Goal: Book appointment/travel/reservation

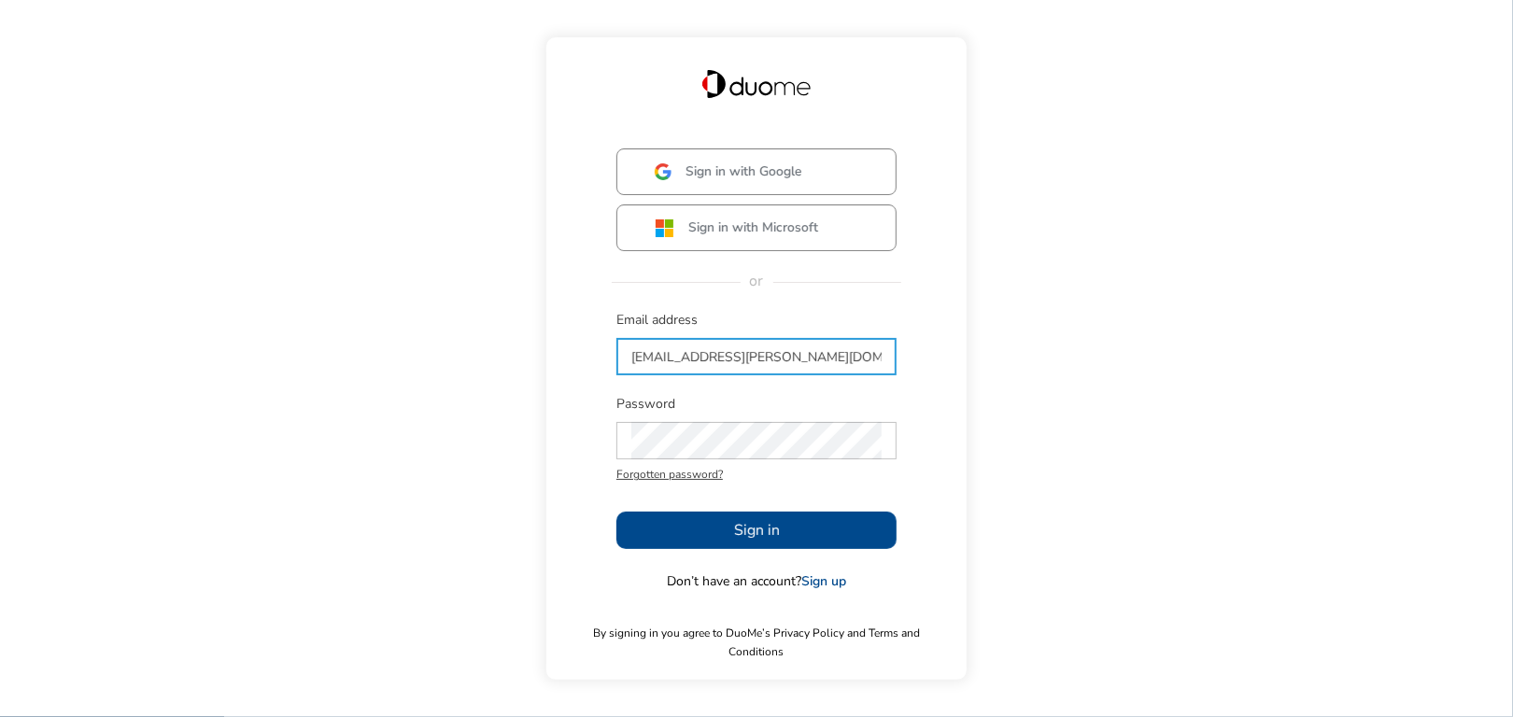
type input "[EMAIL_ADDRESS][PERSON_NAME][DOMAIN_NAME]"
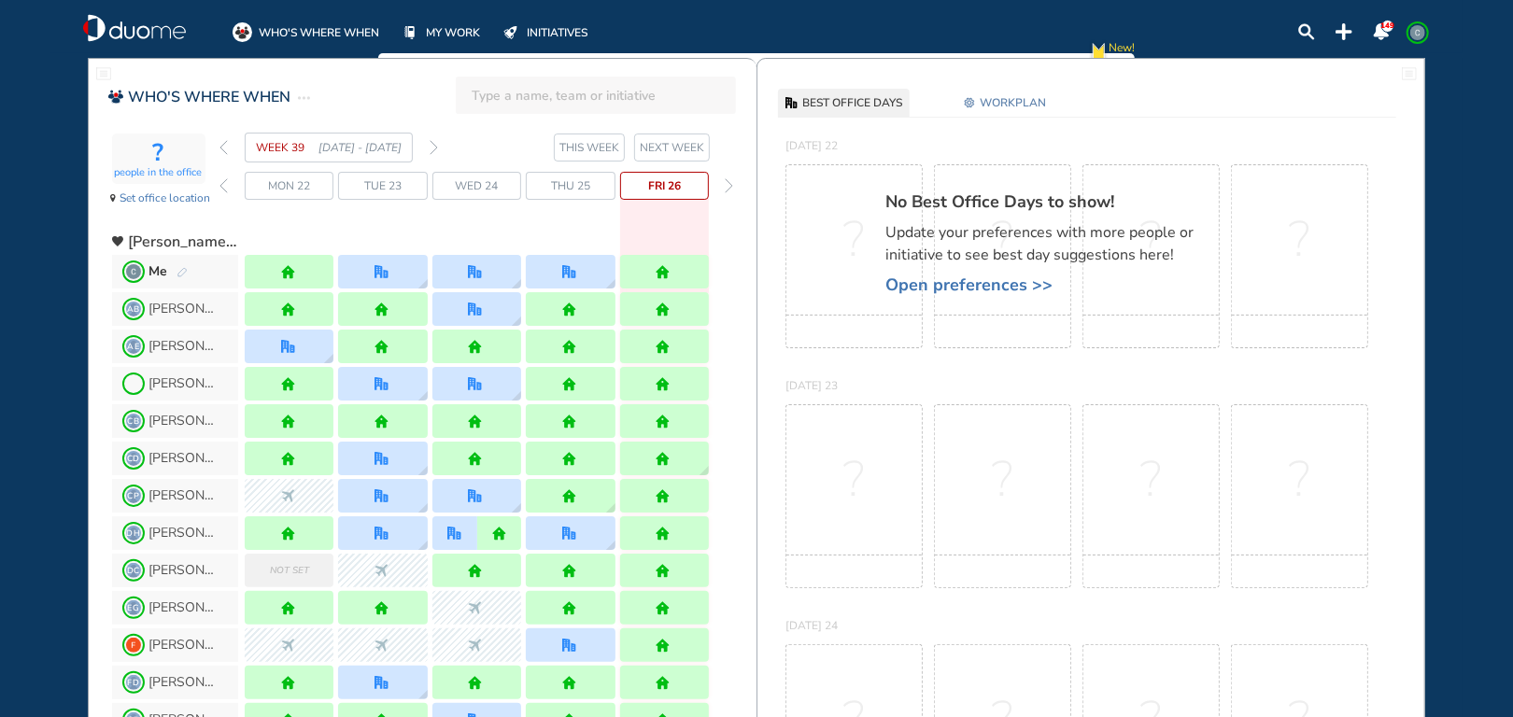
click at [675, 149] on span "NEXT WEEK" at bounding box center [672, 147] width 64 height 19
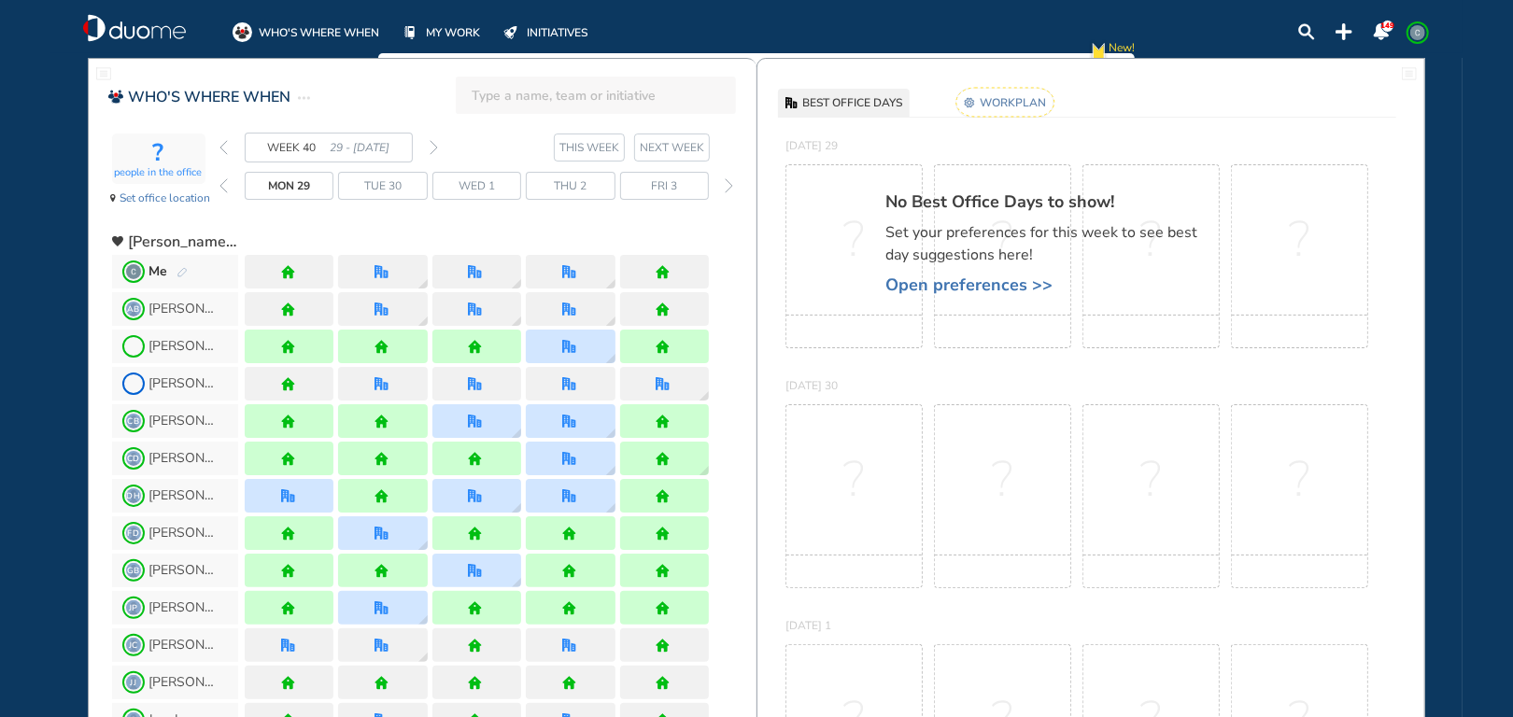
click at [224, 149] on img "back week" at bounding box center [224, 147] width 8 height 15
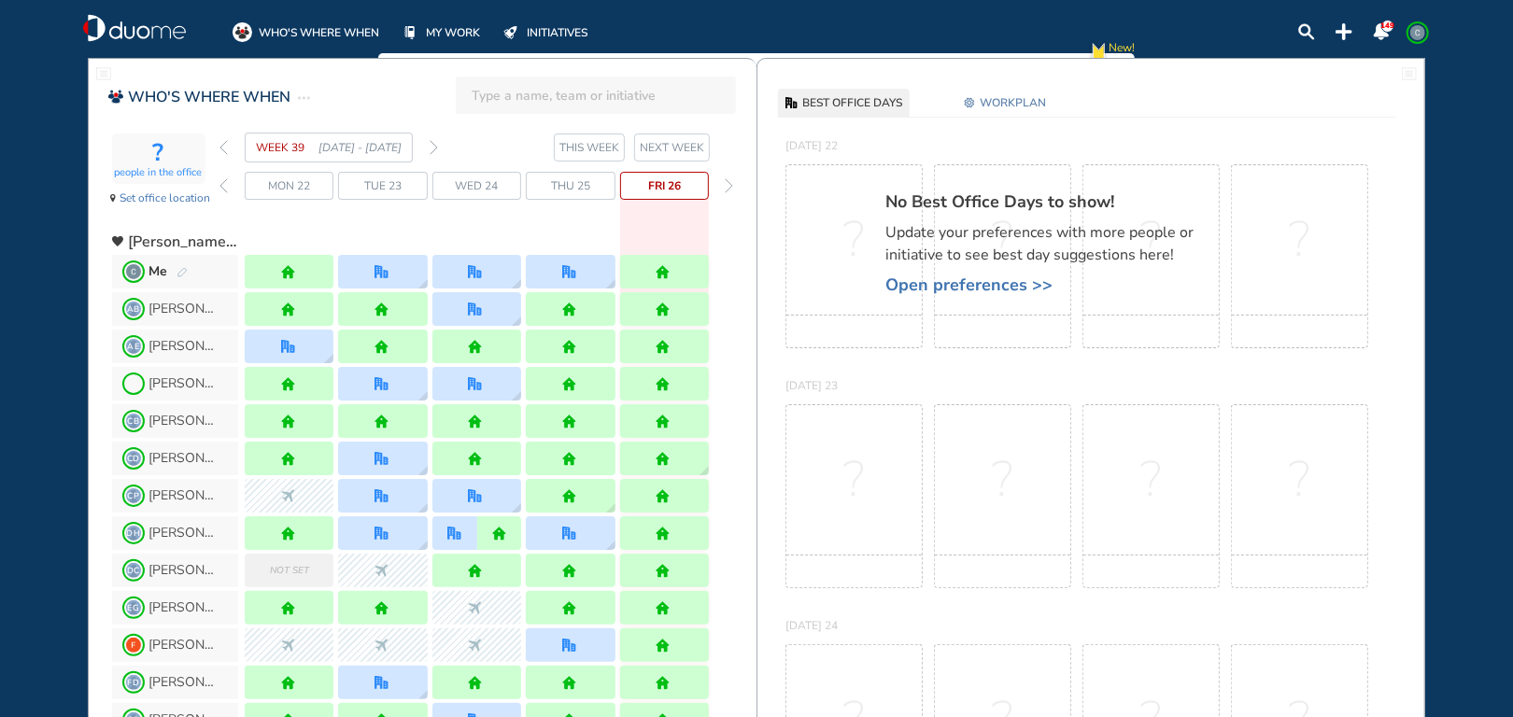
click at [226, 149] on img "back week" at bounding box center [224, 147] width 8 height 15
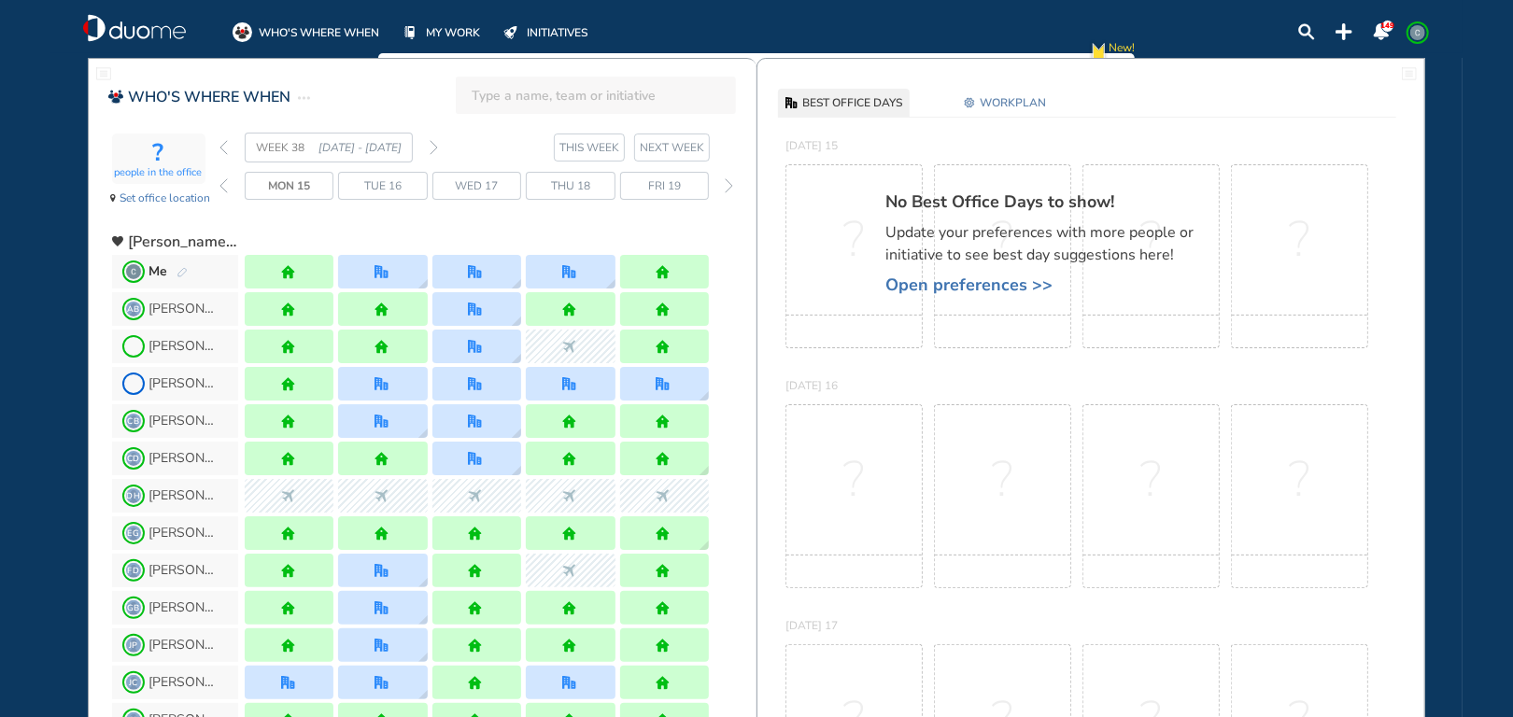
click at [227, 149] on img "back week" at bounding box center [224, 147] width 8 height 15
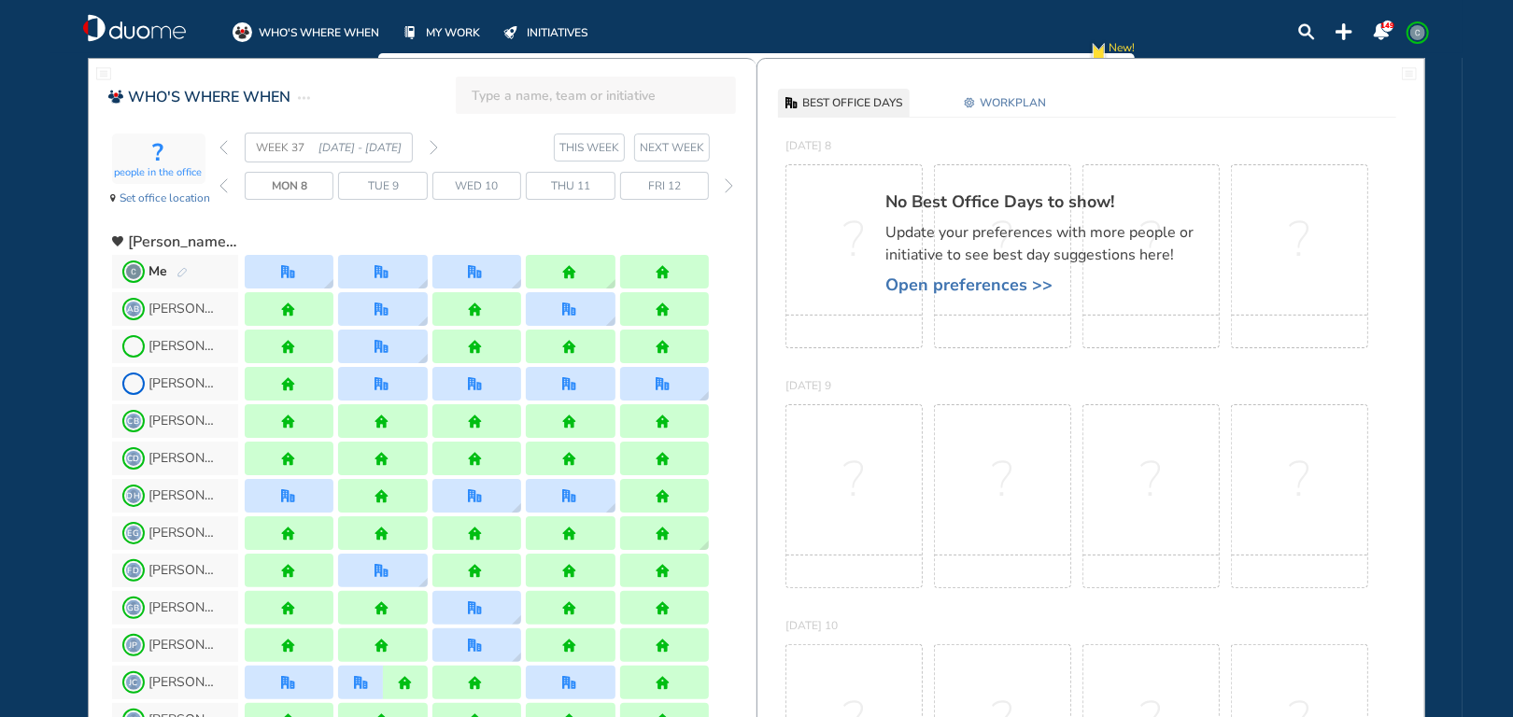
click at [227, 149] on img "back week" at bounding box center [224, 147] width 8 height 15
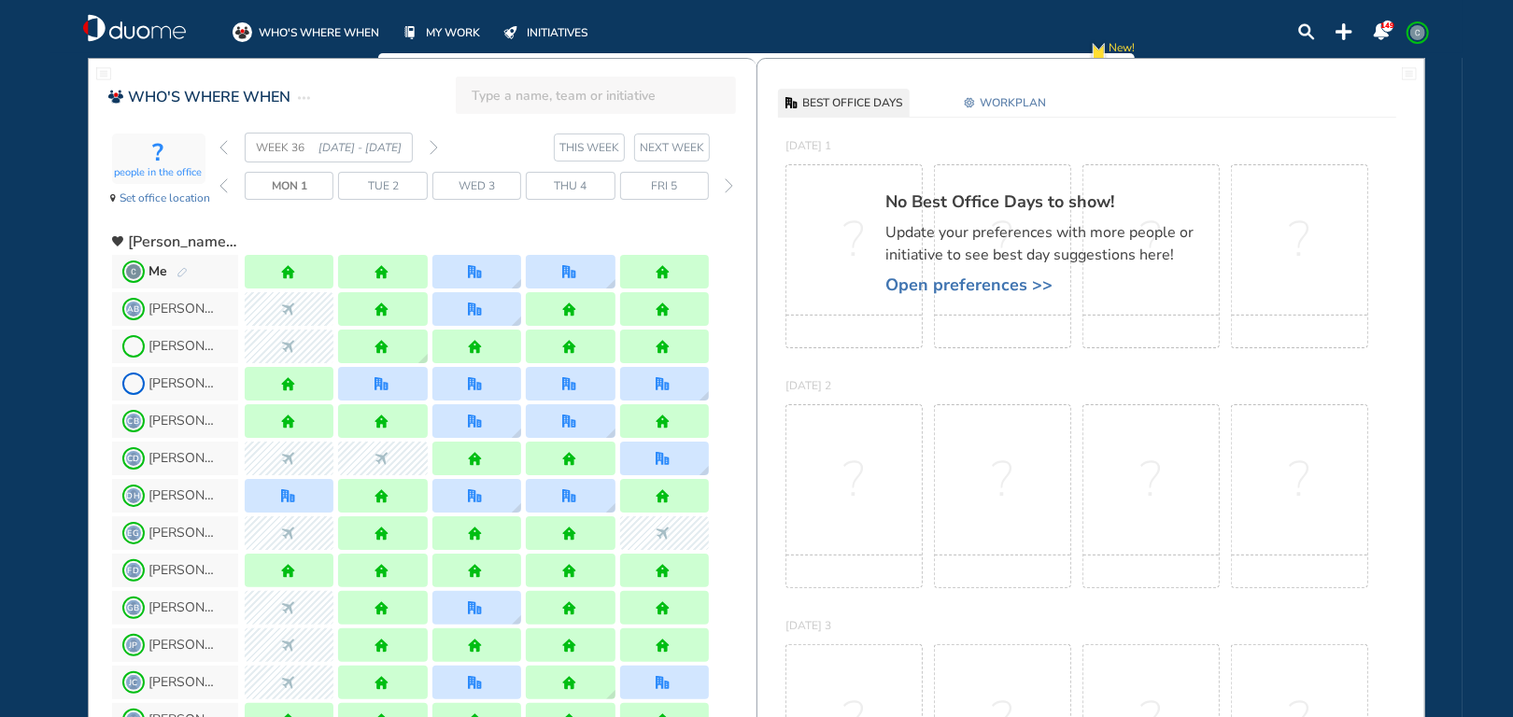
click at [675, 147] on span "NEXT WEEK" at bounding box center [672, 147] width 64 height 19
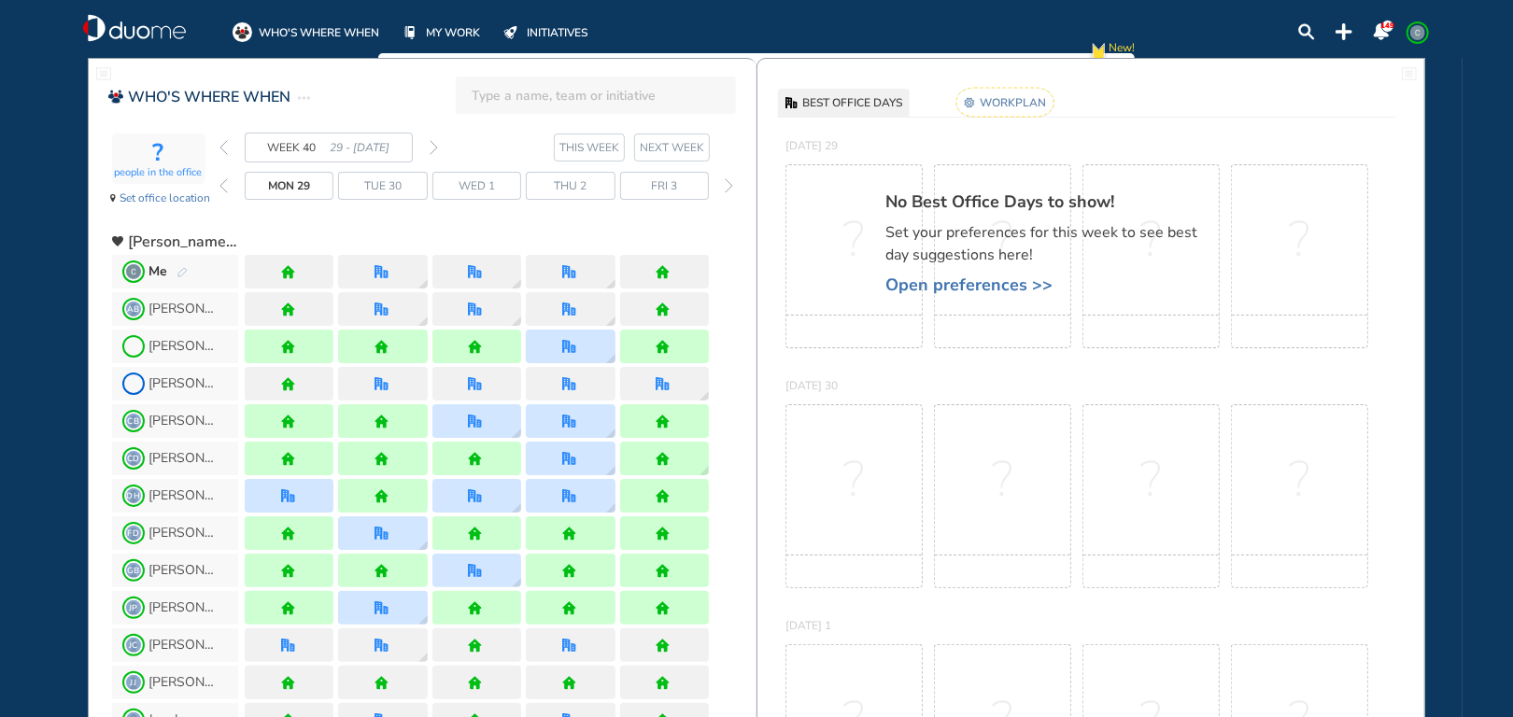
click at [222, 149] on img "back week" at bounding box center [224, 147] width 8 height 15
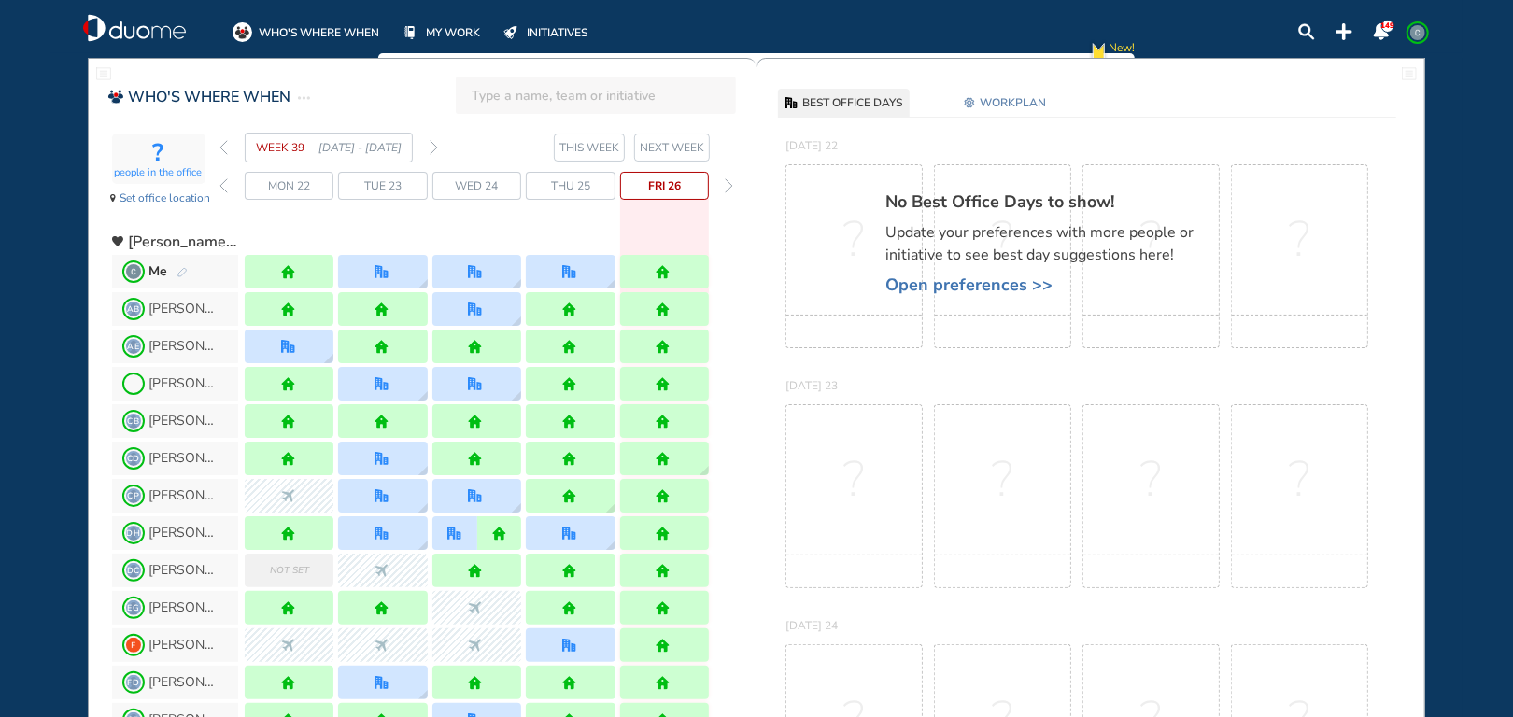
click at [224, 150] on img "back week" at bounding box center [224, 147] width 8 height 15
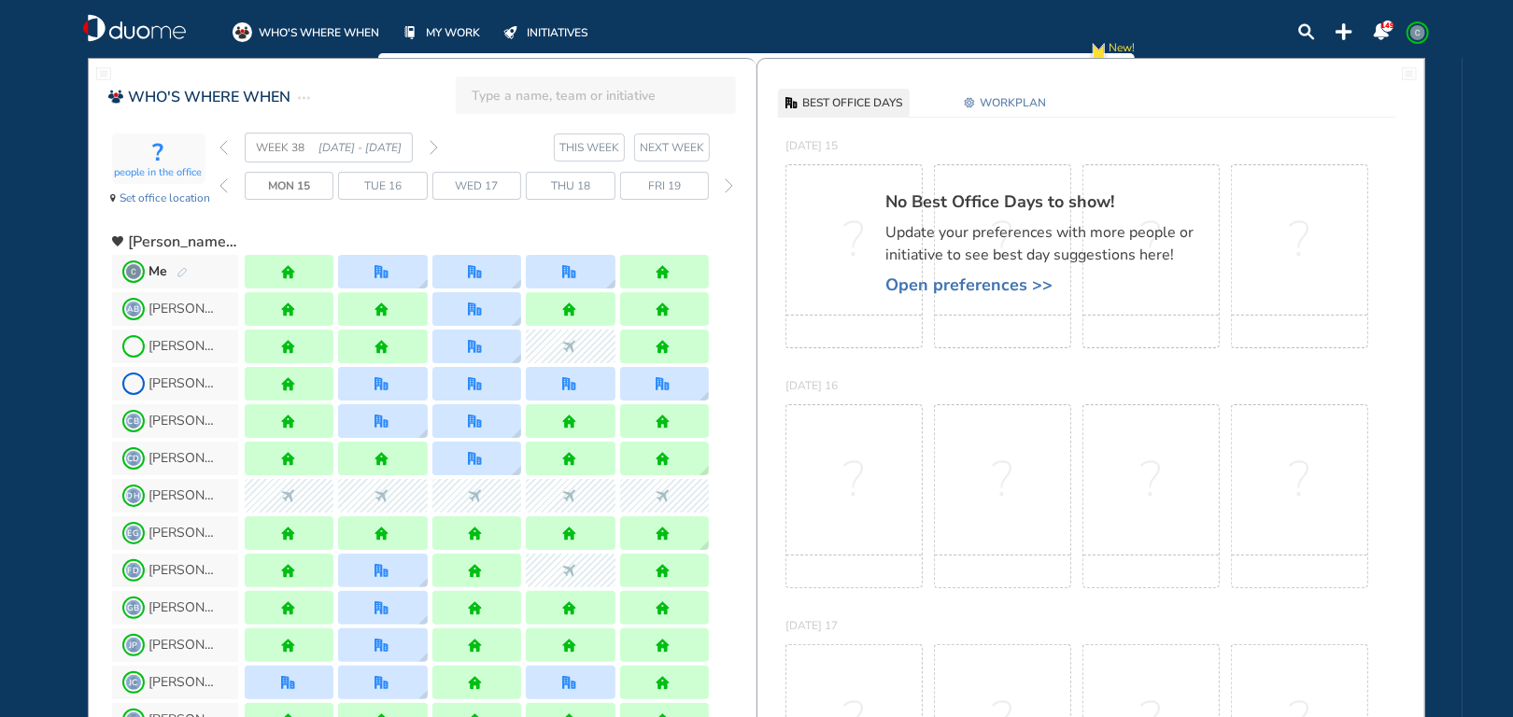
click at [224, 150] on img "back week" at bounding box center [224, 147] width 8 height 15
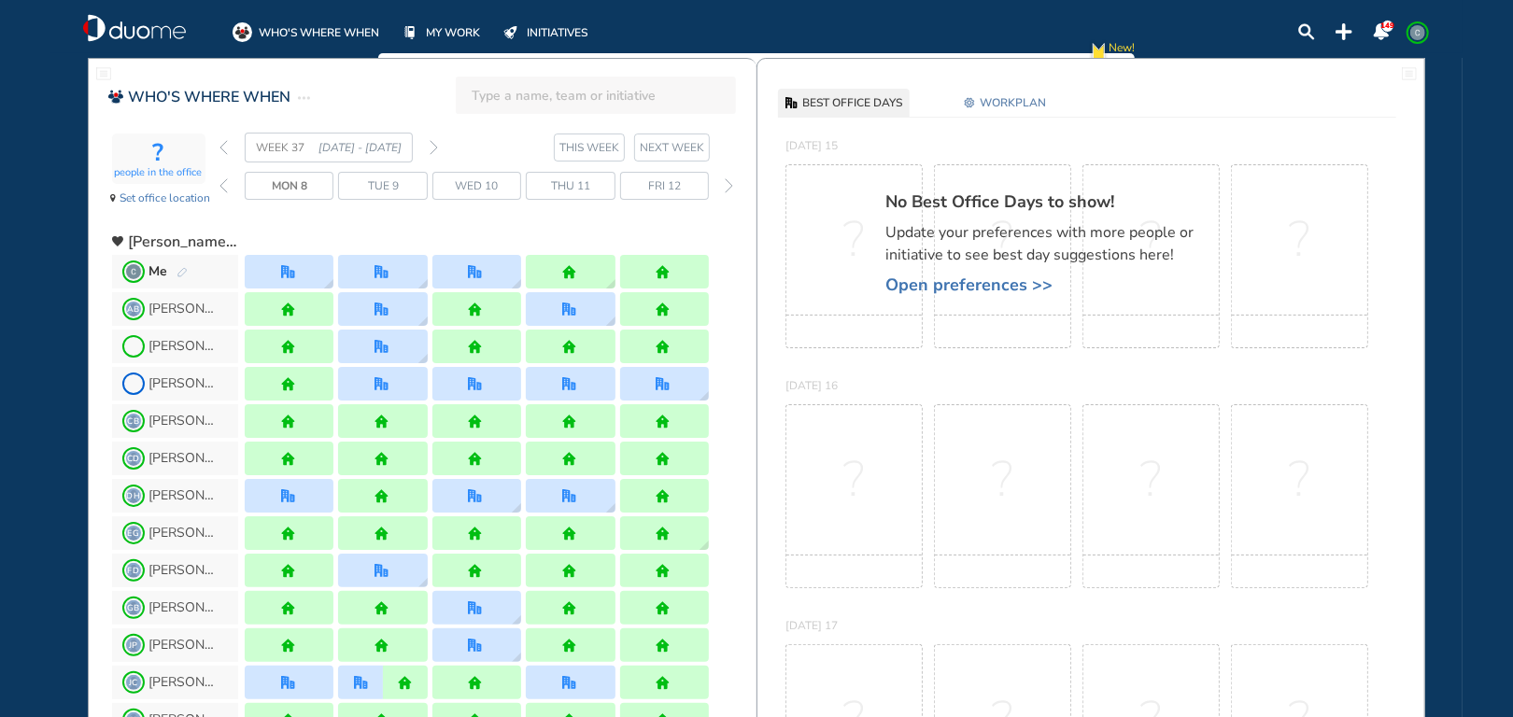
click at [224, 150] on img "back week" at bounding box center [224, 147] width 8 height 15
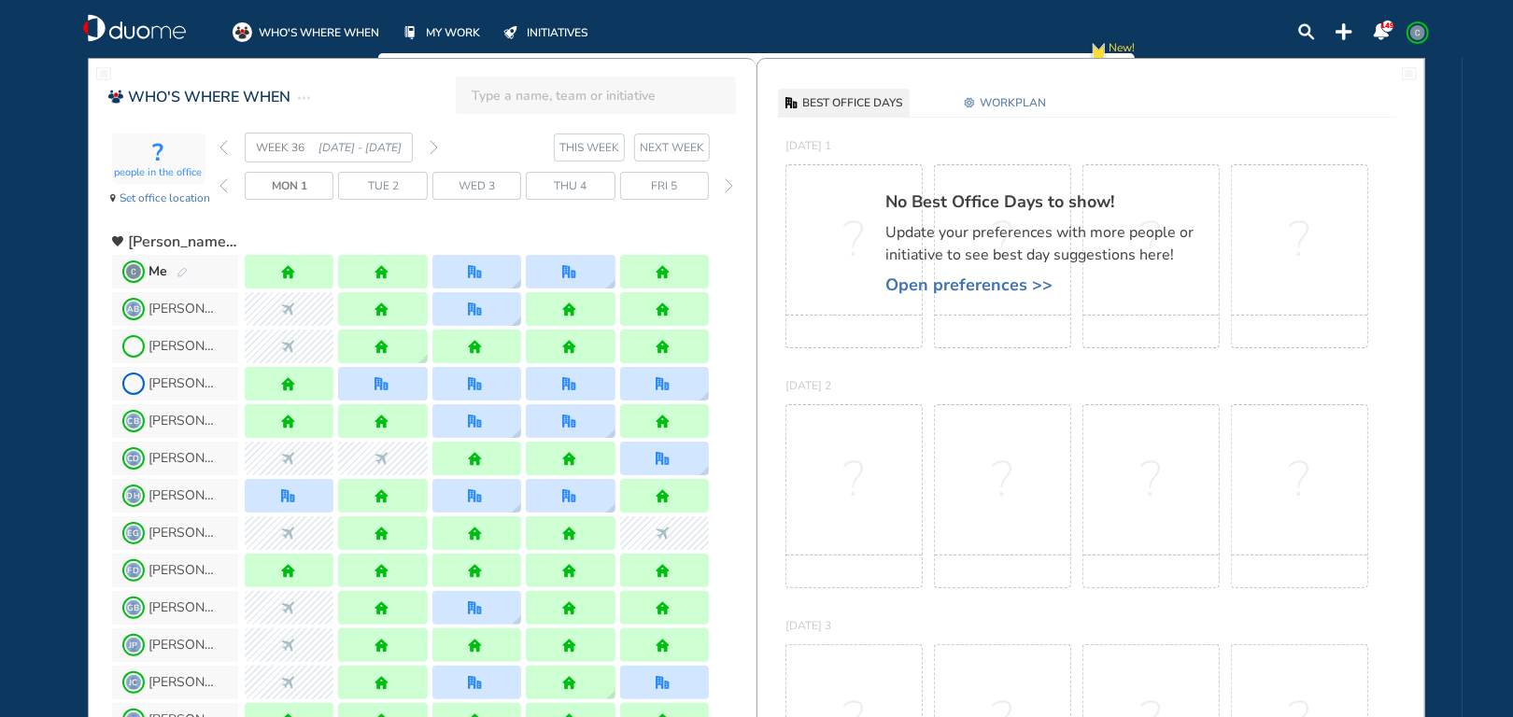
click at [668, 185] on span "Fri 5" at bounding box center [664, 186] width 26 height 19
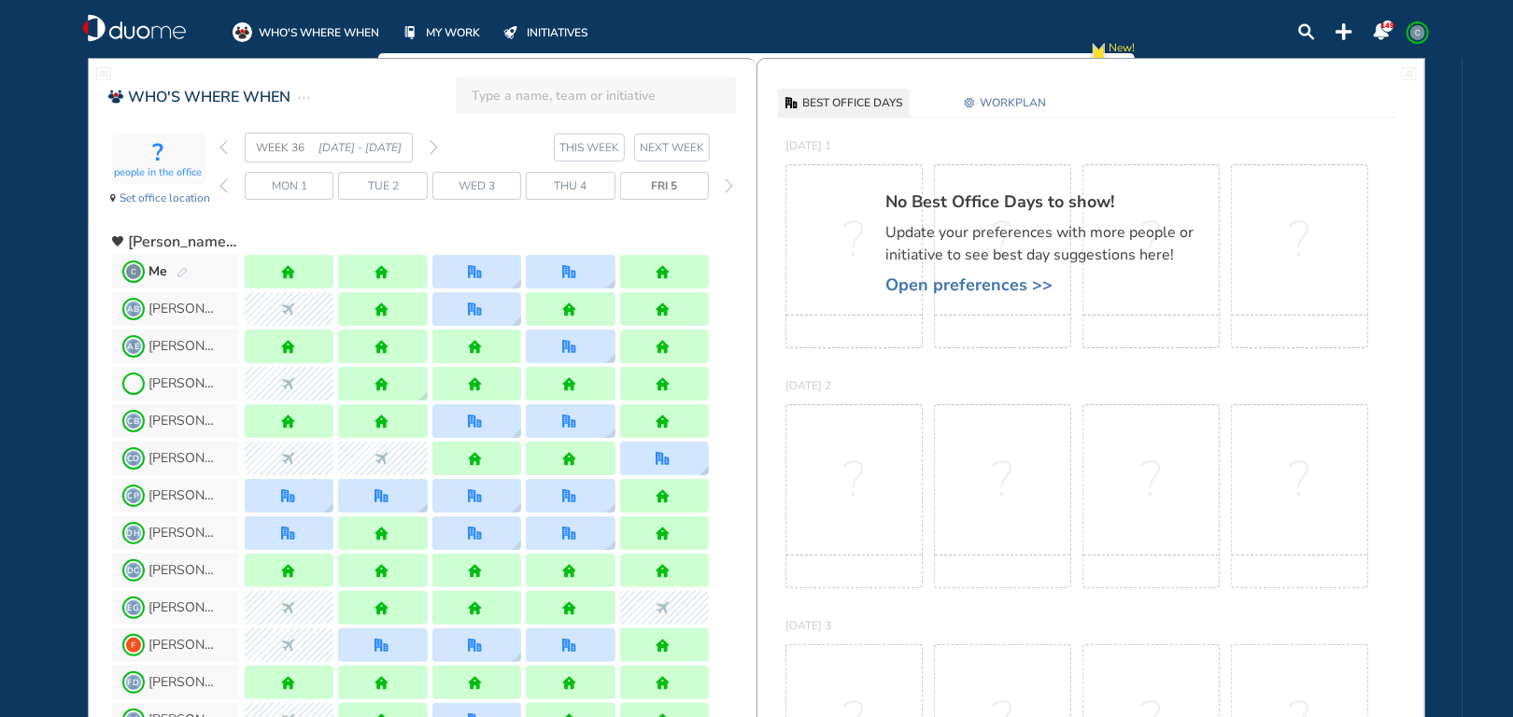
click at [692, 141] on span "NEXT WEEK" at bounding box center [672, 147] width 64 height 19
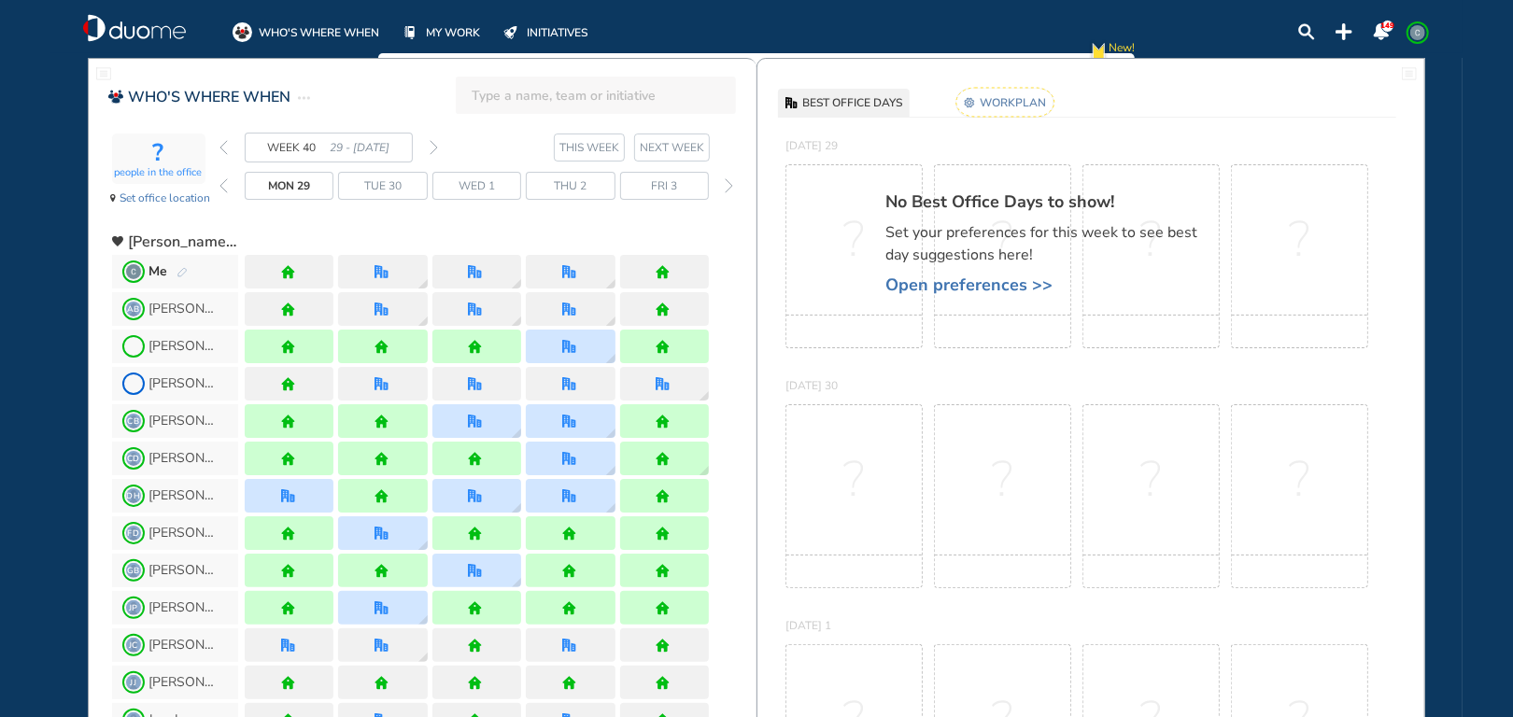
click at [223, 146] on img "back week" at bounding box center [224, 147] width 8 height 15
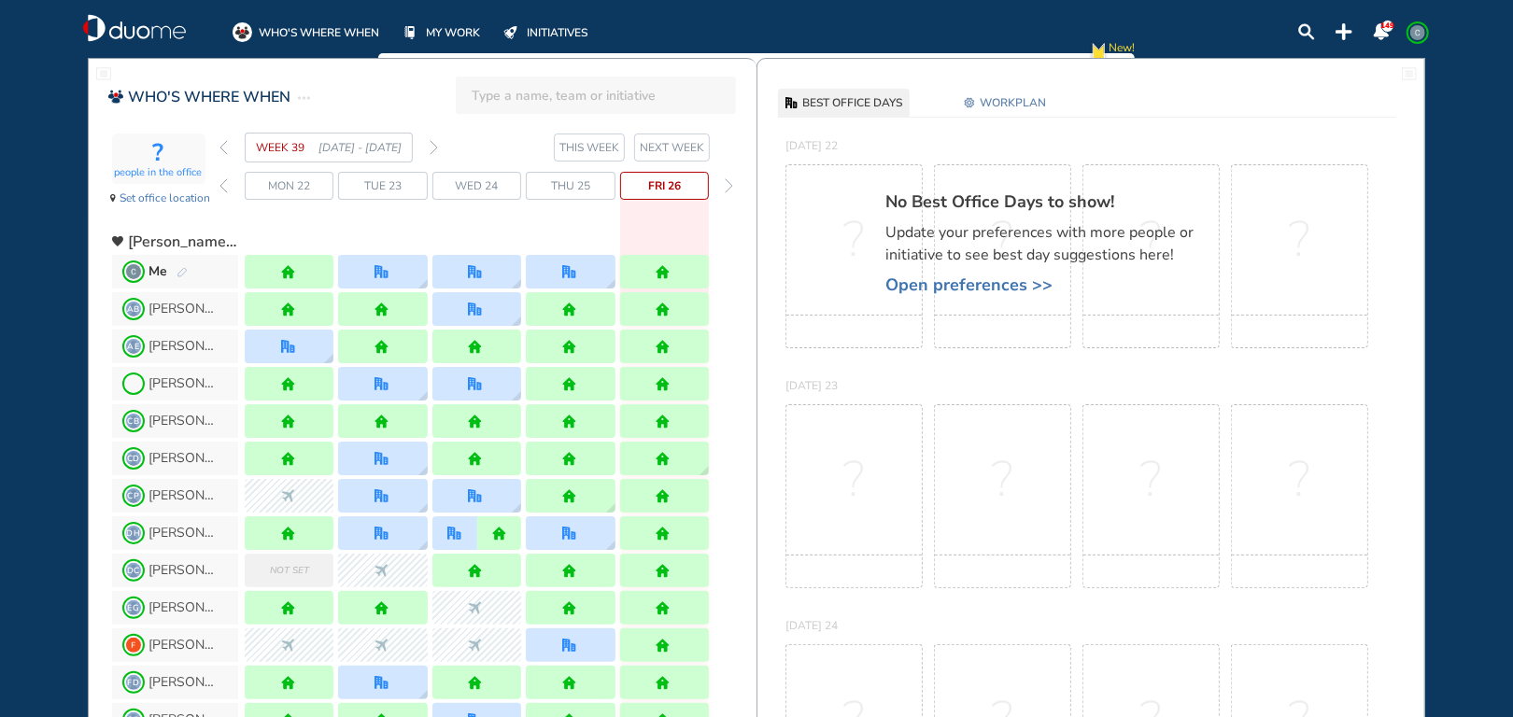
click at [223, 146] on img "back week" at bounding box center [224, 147] width 8 height 15
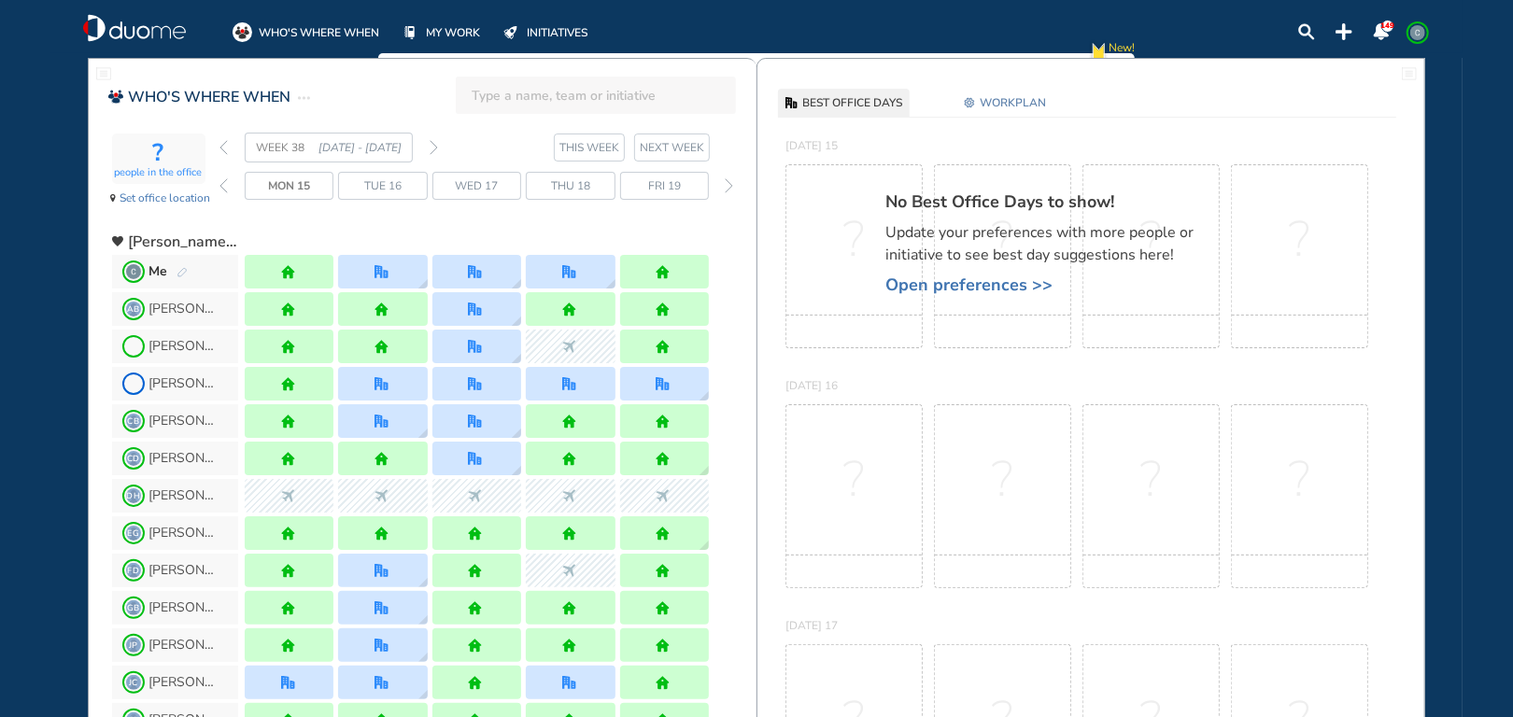
click at [223, 146] on img "back week" at bounding box center [224, 147] width 8 height 15
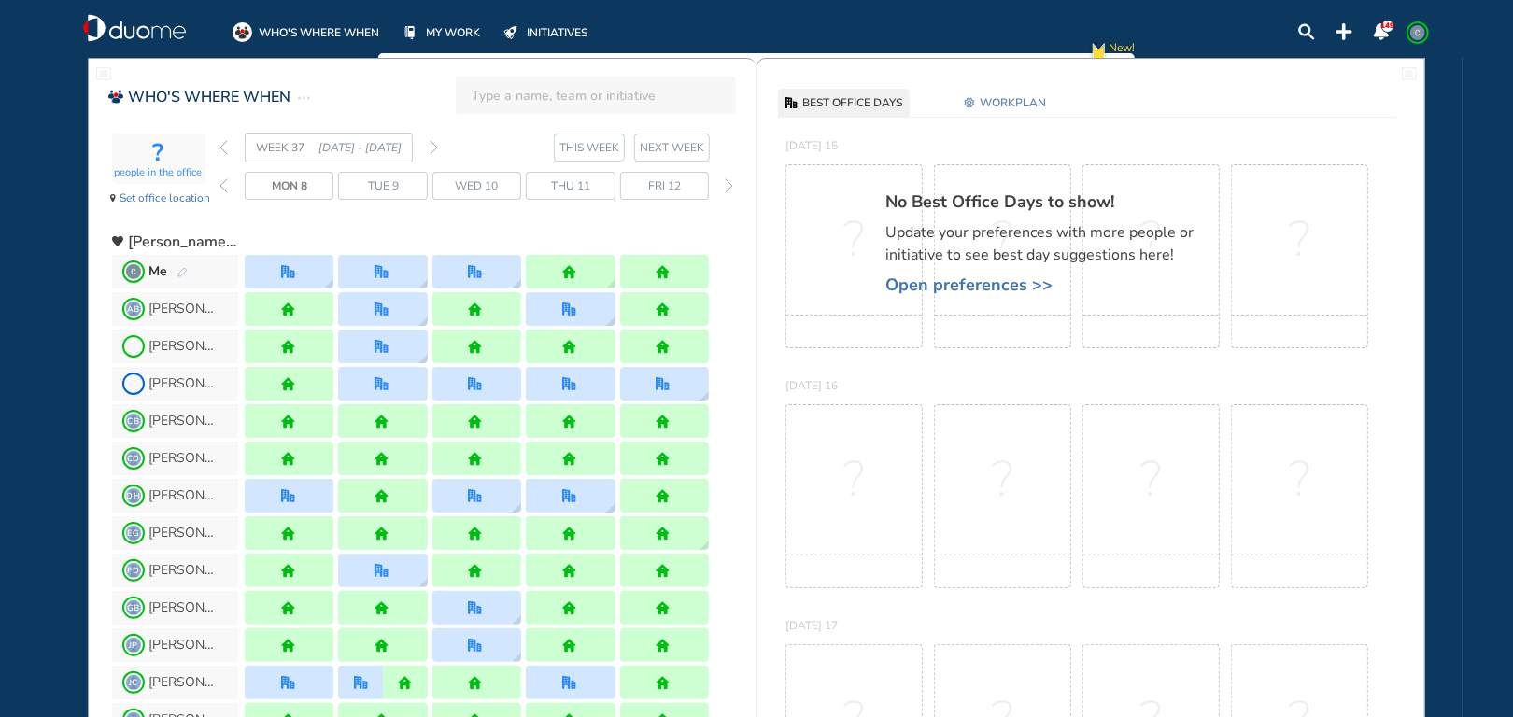
click at [223, 146] on img "back week" at bounding box center [224, 147] width 8 height 15
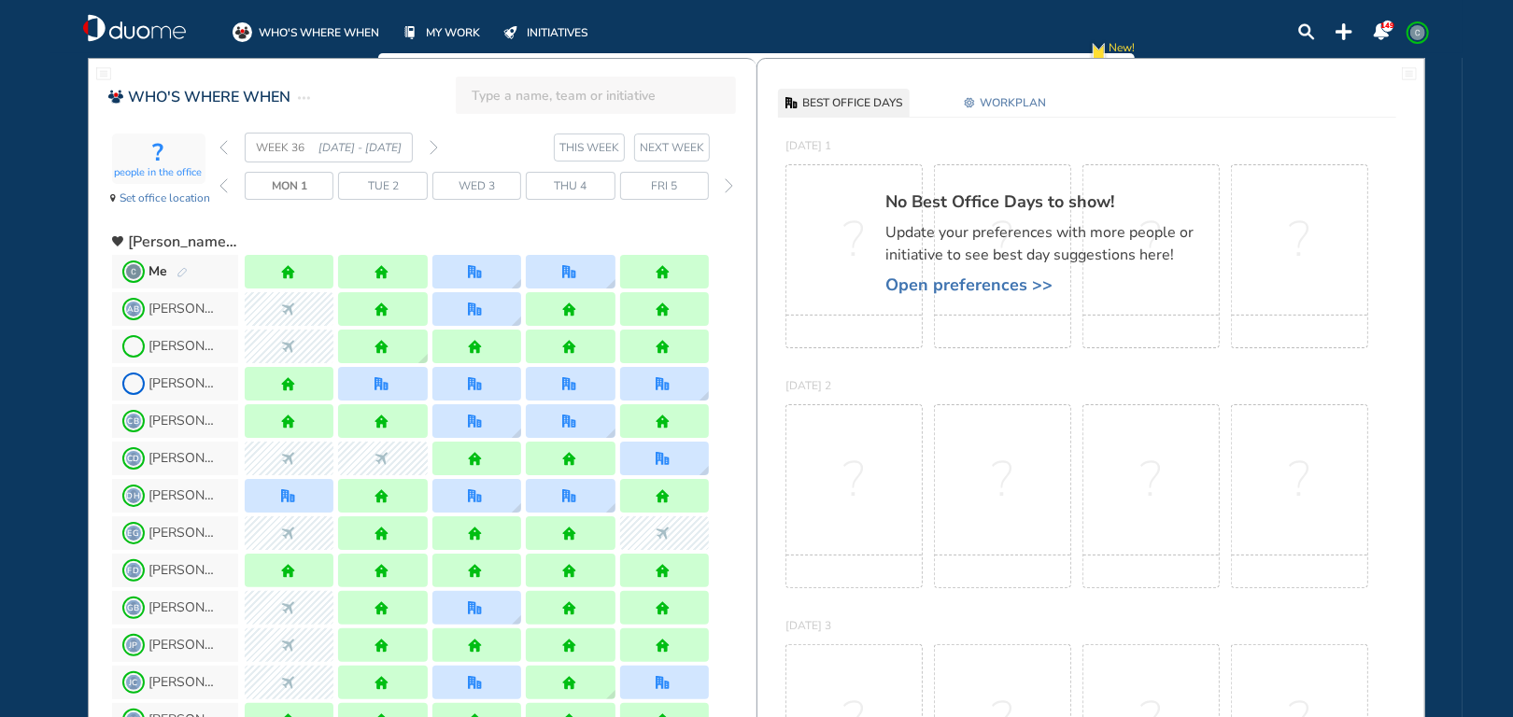
click at [433, 149] on img "forward week" at bounding box center [434, 147] width 8 height 15
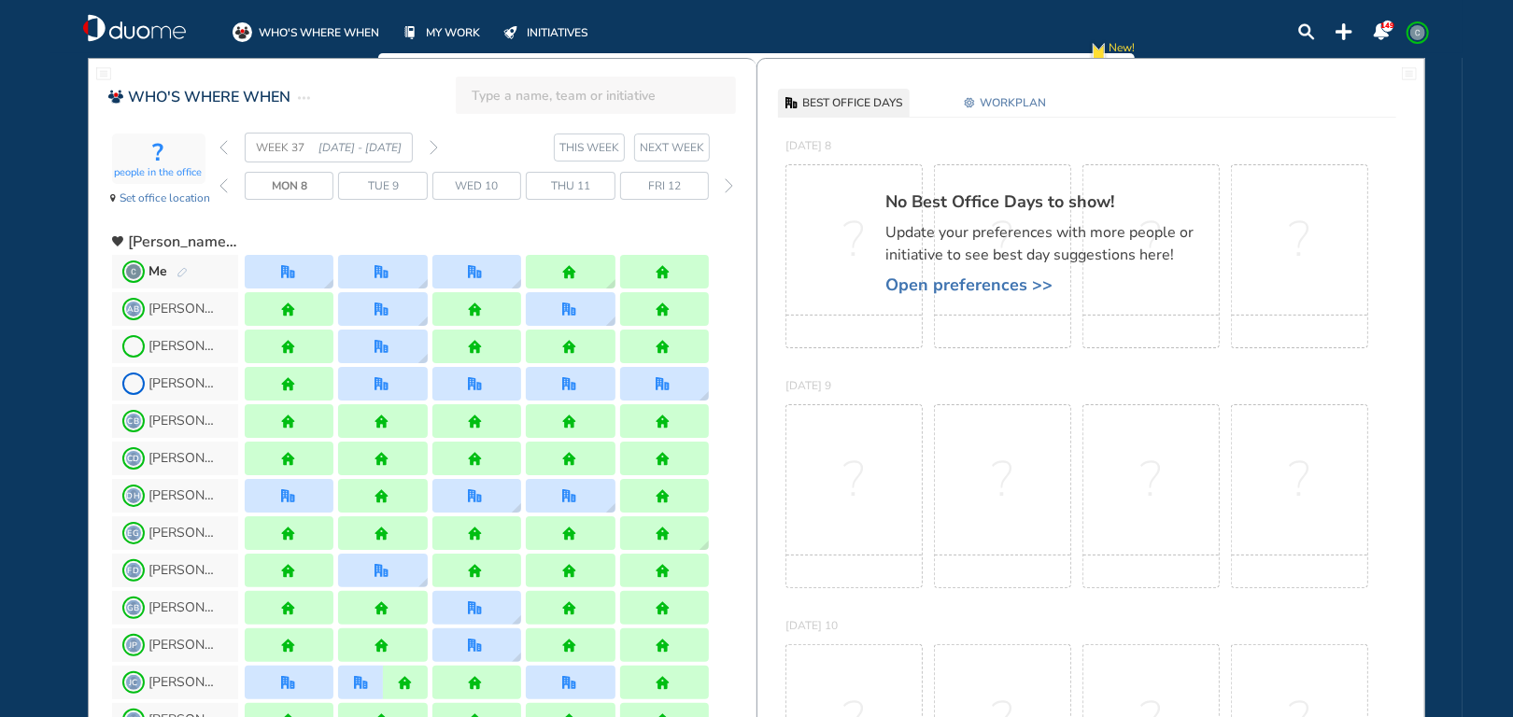
click at [433, 150] on img "forward week" at bounding box center [434, 147] width 8 height 15
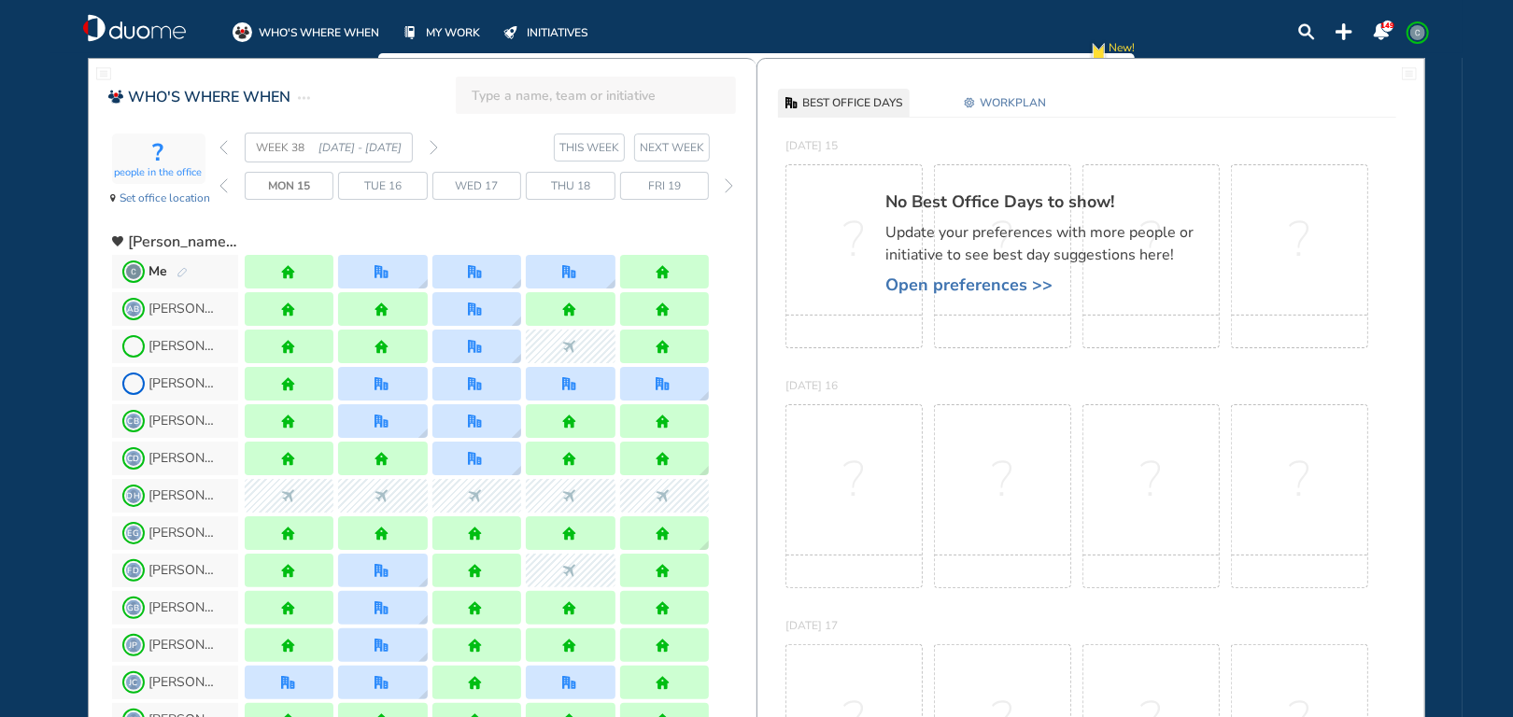
click at [433, 149] on img "forward week" at bounding box center [434, 147] width 8 height 15
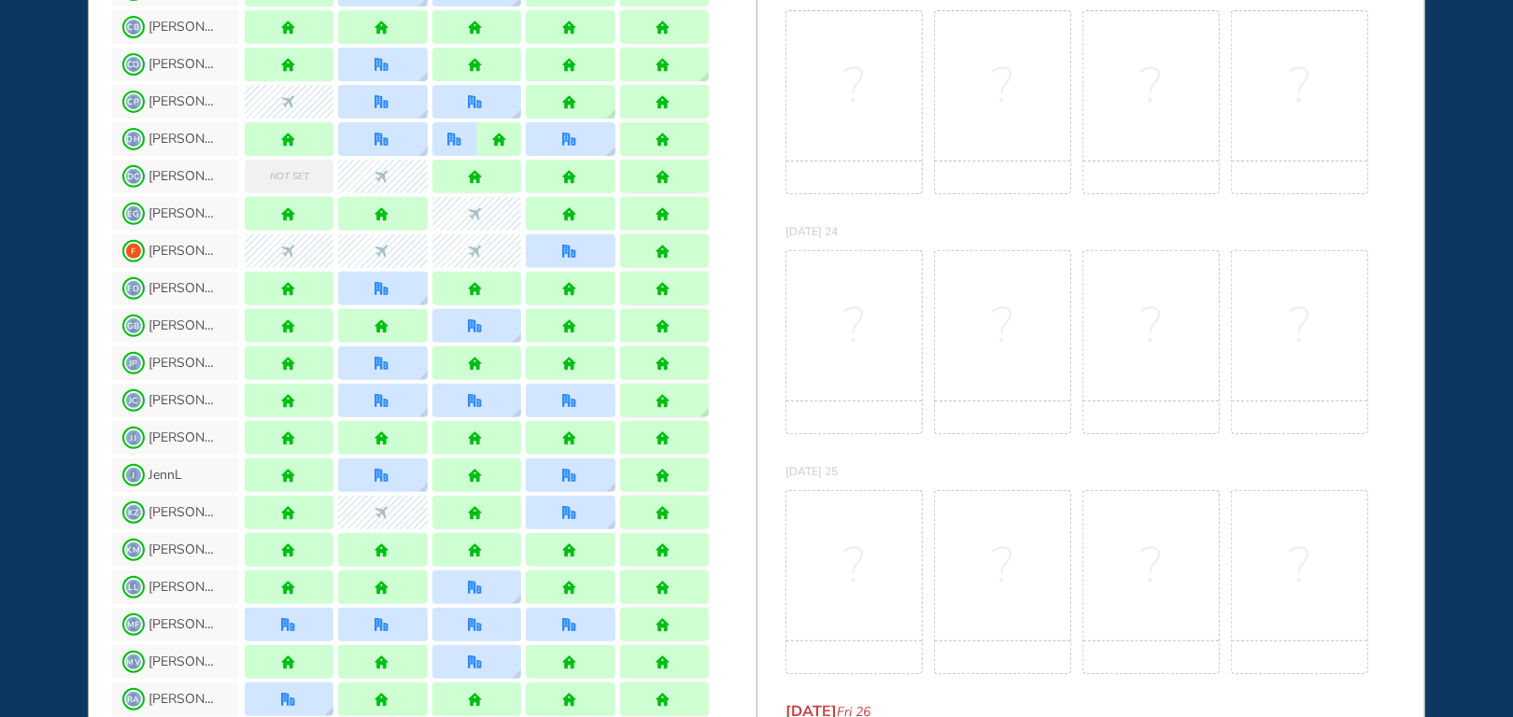
scroll to position [93, 0]
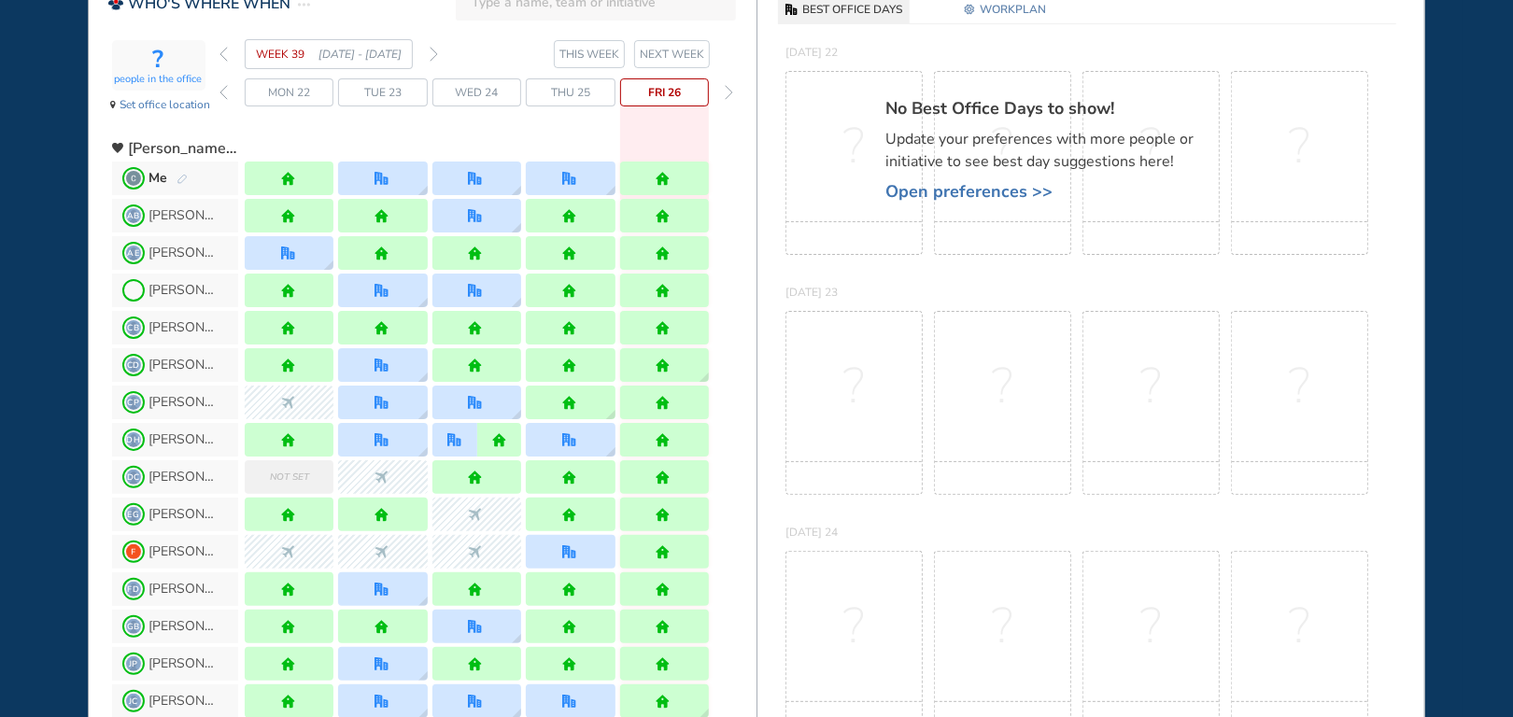
click at [433, 54] on img "forward week" at bounding box center [434, 54] width 8 height 15
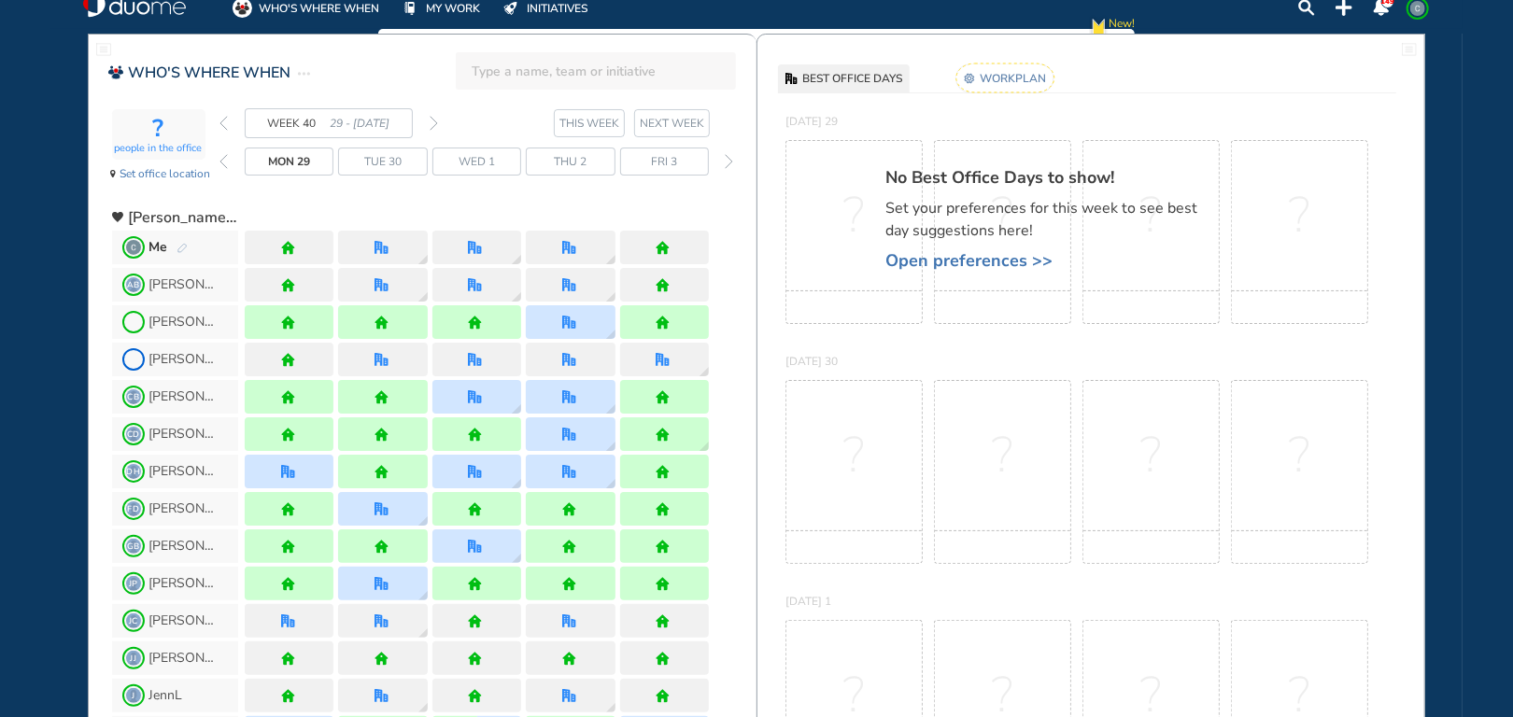
scroll to position [0, 0]
